Goal: Submit feedback/report problem

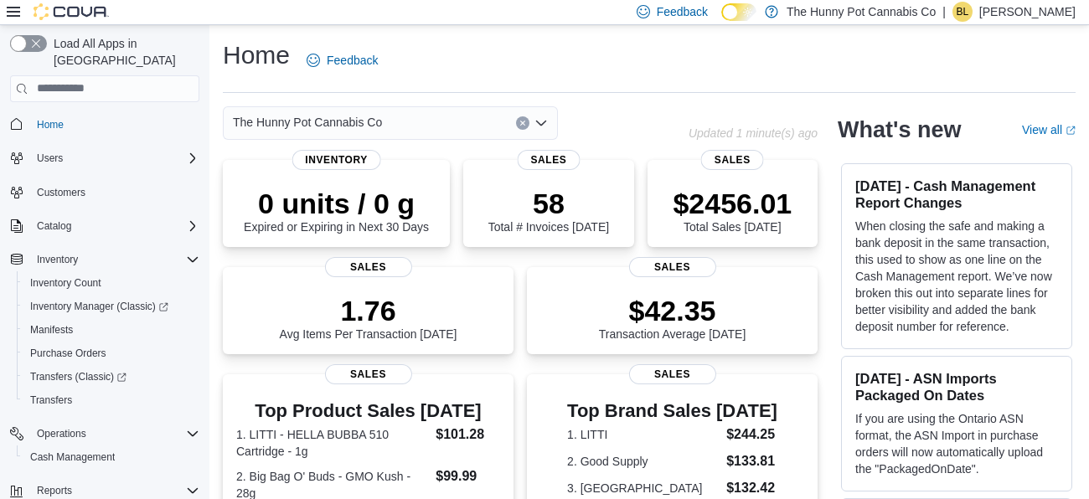
click at [344, 87] on div "Home Feedback" at bounding box center [649, 66] width 853 height 54
